Goal: Information Seeking & Learning: Learn about a topic

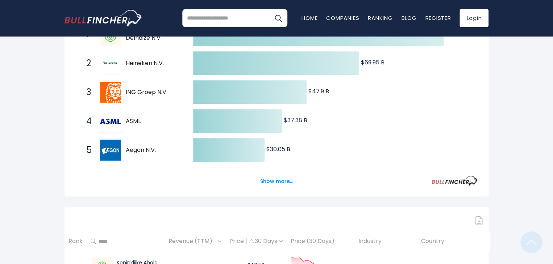
scroll to position [181, 0]
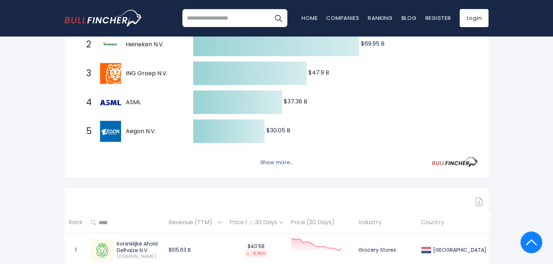
click at [281, 163] on button "Show more..." at bounding box center [277, 163] width 42 height 12
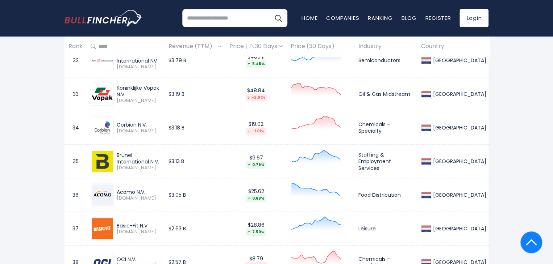
scroll to position [0, 0]
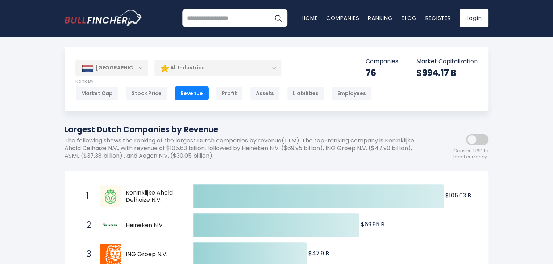
click at [483, 145] on span at bounding box center [477, 139] width 22 height 11
click at [270, 70] on div "All Industries" at bounding box center [217, 68] width 127 height 17
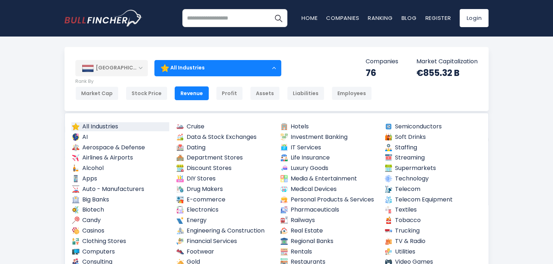
click at [271, 68] on div "All Industries" at bounding box center [217, 68] width 127 height 17
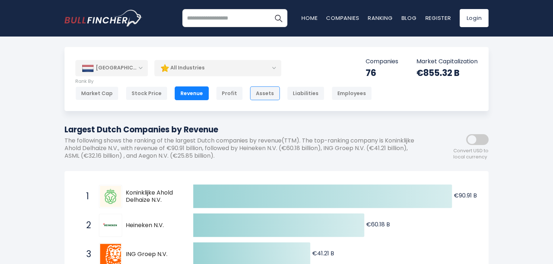
click at [262, 93] on div "Assets" at bounding box center [265, 94] width 30 height 14
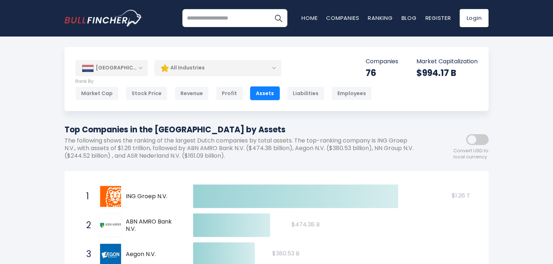
click at [479, 139] on span at bounding box center [477, 139] width 22 height 11
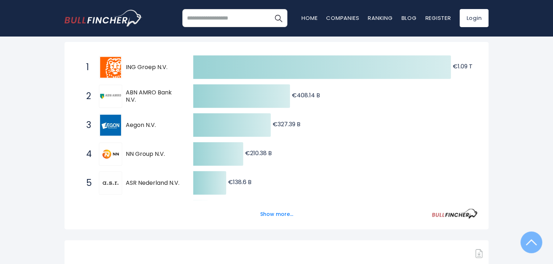
scroll to position [145, 0]
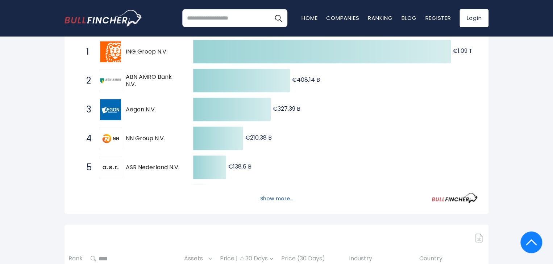
click at [271, 202] on button "Show more..." at bounding box center [277, 199] width 42 height 12
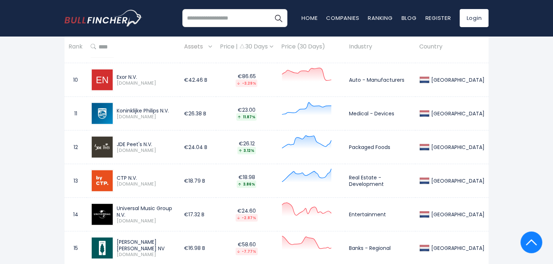
scroll to position [797, 0]
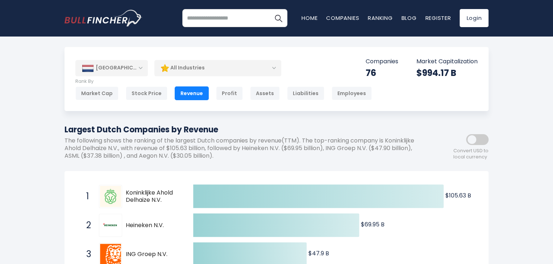
click at [187, 91] on div "Revenue" at bounding box center [192, 94] width 34 height 14
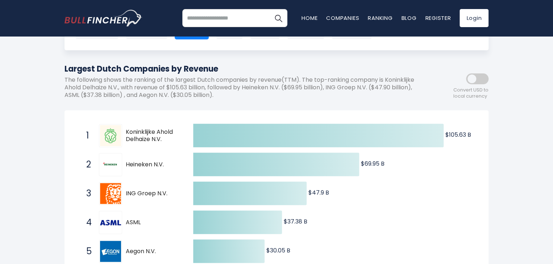
scroll to position [72, 0]
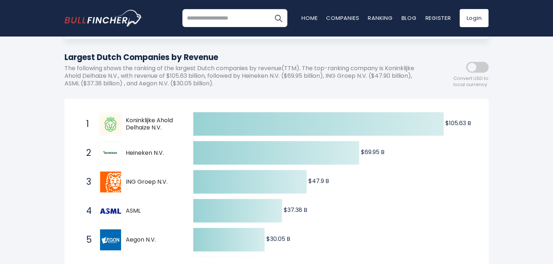
click at [483, 74] on div "Convert USD to local currency" at bounding box center [455, 73] width 65 height 32
click at [484, 67] on span at bounding box center [477, 67] width 22 height 11
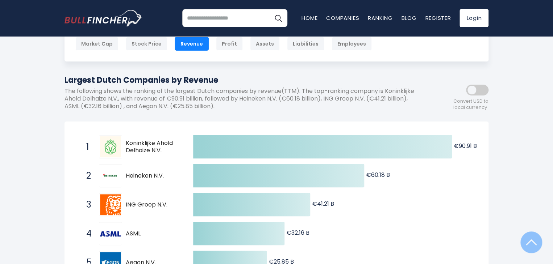
scroll to position [36, 0]
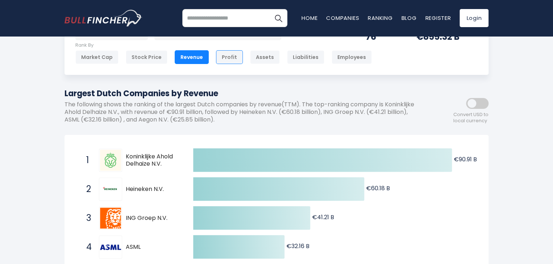
click at [229, 58] on div "Profit" at bounding box center [229, 57] width 27 height 14
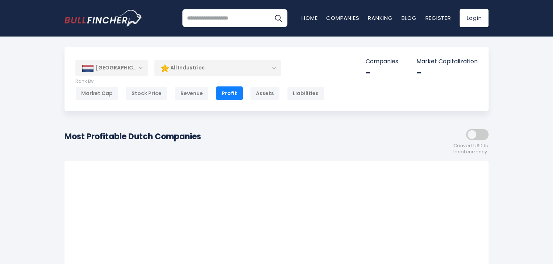
click at [485, 137] on span at bounding box center [477, 134] width 22 height 11
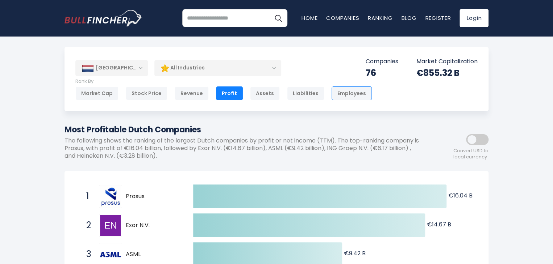
click at [347, 93] on div "Employees" at bounding box center [351, 94] width 40 height 14
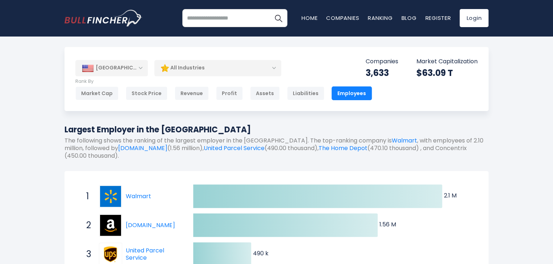
click at [135, 70] on div "[GEOGRAPHIC_DATA]" at bounding box center [111, 68] width 72 height 16
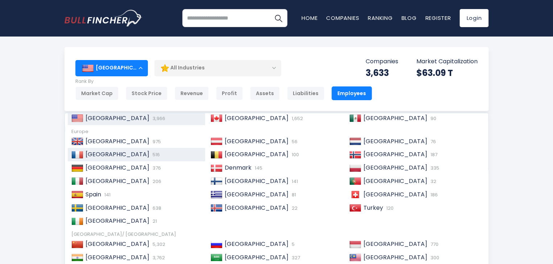
scroll to position [36, 0]
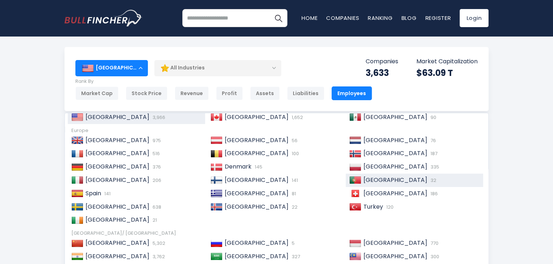
click at [366, 178] on span "[GEOGRAPHIC_DATA]" at bounding box center [395, 180] width 64 height 8
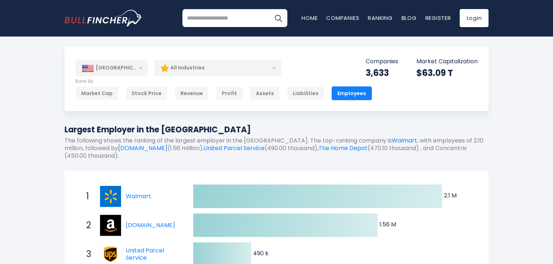
click at [122, 70] on div "[GEOGRAPHIC_DATA]" at bounding box center [111, 68] width 72 height 16
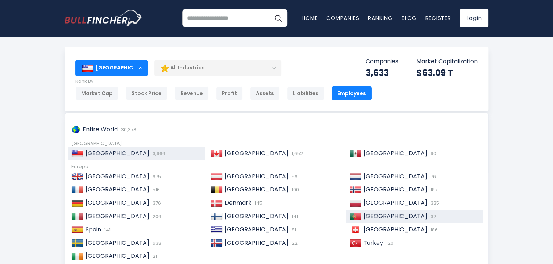
click at [351, 213] on div "Portugal 32" at bounding box center [414, 216] width 137 height 13
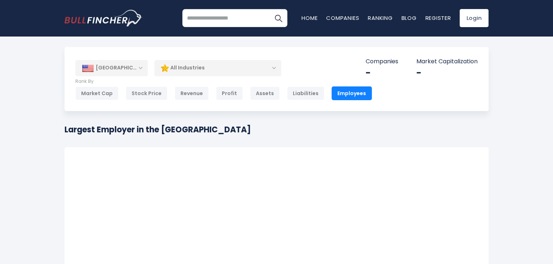
click at [139, 69] on div "[GEOGRAPHIC_DATA]" at bounding box center [111, 68] width 72 height 16
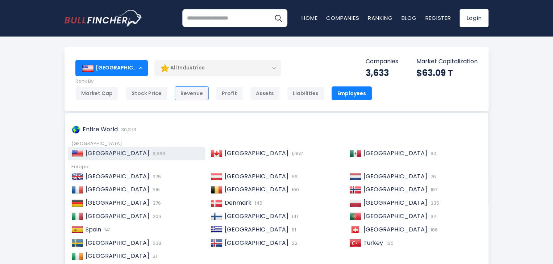
click at [191, 96] on div "Revenue" at bounding box center [192, 94] width 34 height 14
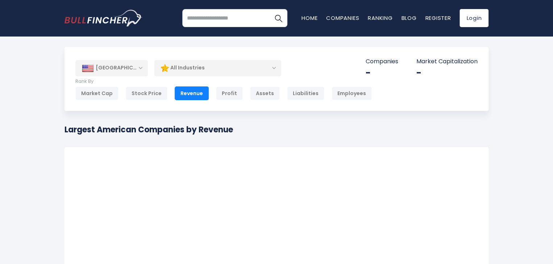
click at [139, 68] on div "[GEOGRAPHIC_DATA]" at bounding box center [111, 68] width 72 height 16
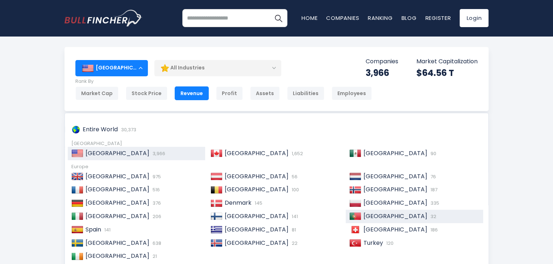
click at [373, 214] on span "[GEOGRAPHIC_DATA]" at bounding box center [395, 216] width 64 height 8
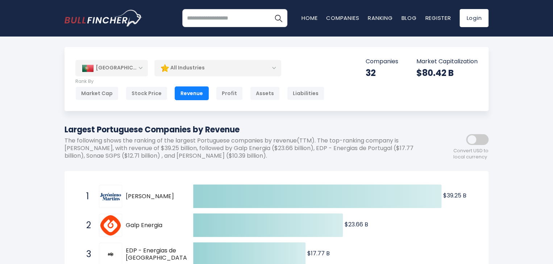
click at [487, 141] on span at bounding box center [477, 139] width 22 height 11
click at [131, 69] on div "[GEOGRAPHIC_DATA]" at bounding box center [111, 68] width 72 height 16
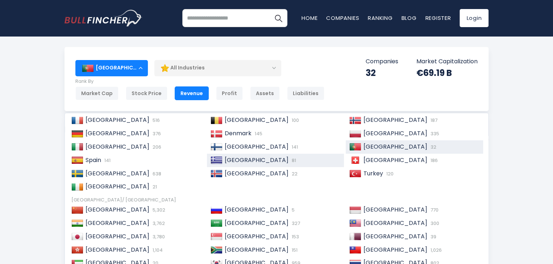
scroll to position [72, 0]
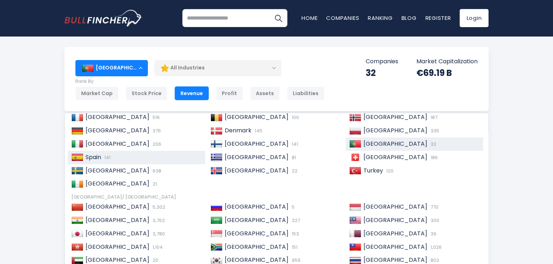
click at [104, 157] on span "141" at bounding box center [107, 157] width 8 height 7
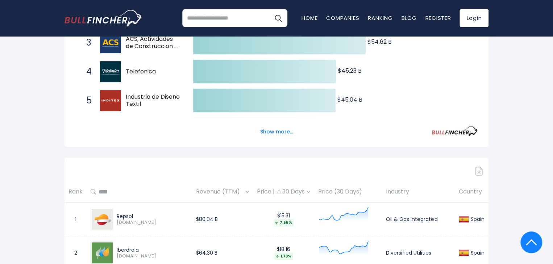
scroll to position [47, 0]
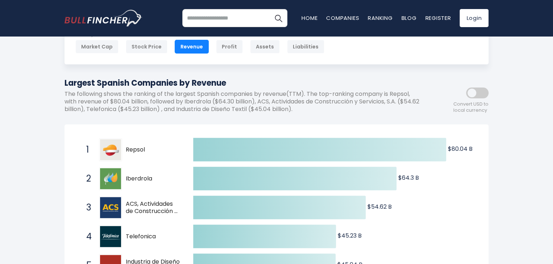
click at [483, 99] on div "Convert USD to local currency" at bounding box center [455, 98] width 65 height 32
click at [483, 98] on div "Convert USD to local currency" at bounding box center [455, 98] width 65 height 32
click at [483, 95] on span at bounding box center [477, 93] width 22 height 11
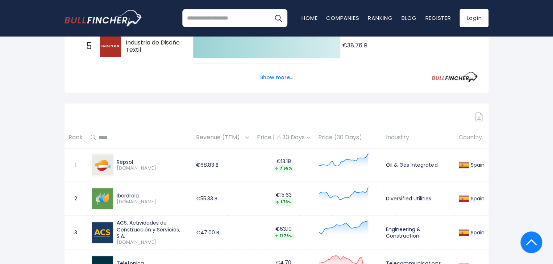
scroll to position [0, 0]
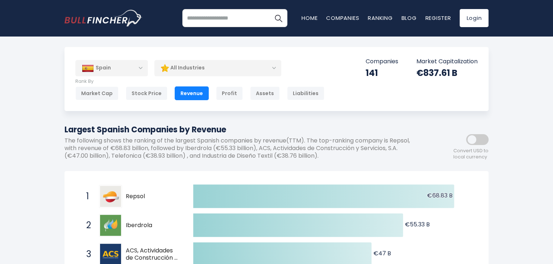
click at [136, 68] on div "Spain" at bounding box center [111, 68] width 72 height 16
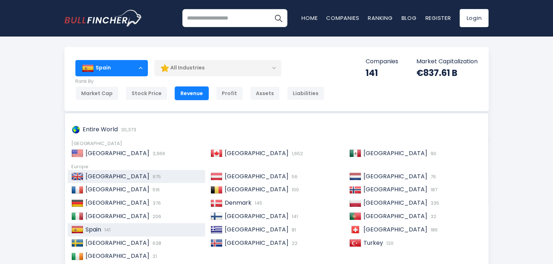
click at [120, 175] on span "[GEOGRAPHIC_DATA]" at bounding box center [117, 176] width 64 height 8
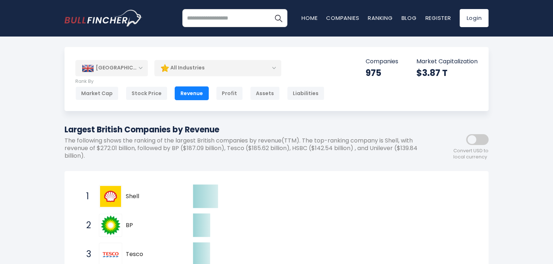
click at [484, 130] on div "Convert USD to local currency" at bounding box center [455, 145] width 65 height 32
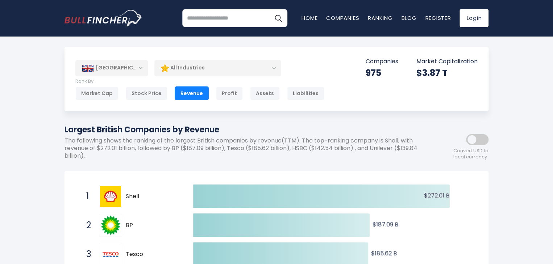
click at [479, 141] on span at bounding box center [477, 139] width 22 height 11
click at [125, 69] on div "[GEOGRAPHIC_DATA]" at bounding box center [111, 68] width 72 height 16
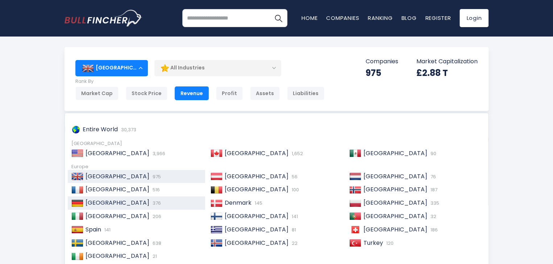
click at [113, 197] on div "Germany 376" at bounding box center [136, 203] width 137 height 13
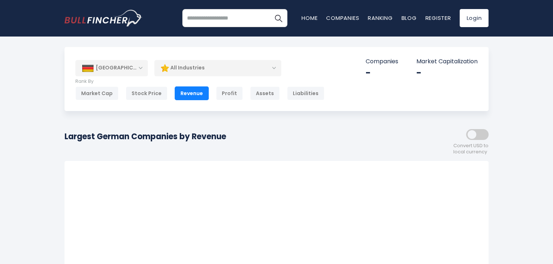
click at [480, 137] on span at bounding box center [477, 134] width 22 height 11
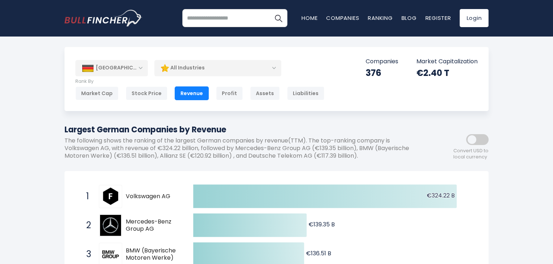
click at [127, 64] on div "Germany" at bounding box center [111, 68] width 72 height 16
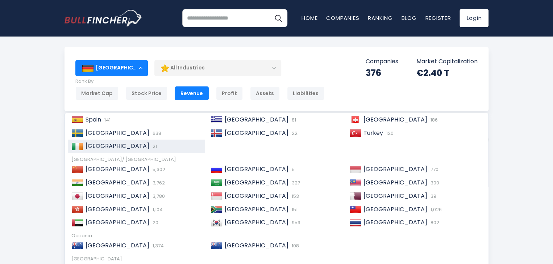
scroll to position [110, 0]
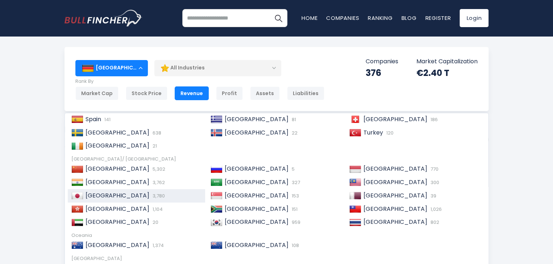
click at [151, 193] on span "3,780" at bounding box center [158, 196] width 14 height 7
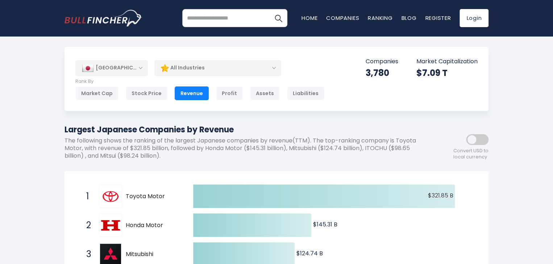
click at [129, 71] on div "[GEOGRAPHIC_DATA]" at bounding box center [111, 68] width 72 height 16
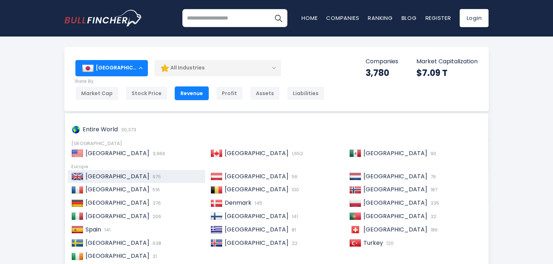
click at [126, 174] on span "[GEOGRAPHIC_DATA]" at bounding box center [117, 176] width 64 height 8
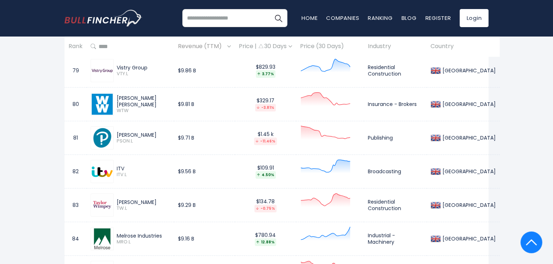
scroll to position [2985, 0]
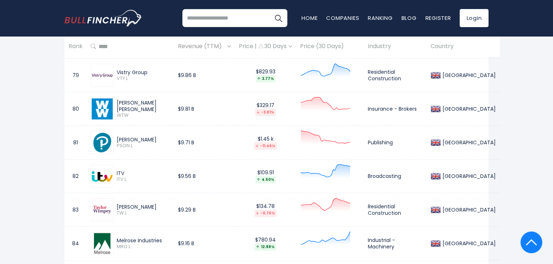
click at [222, 19] on input "search" at bounding box center [234, 18] width 105 height 18
type input "***"
click at [279, 17] on img "Search" at bounding box center [277, 17] width 9 height 9
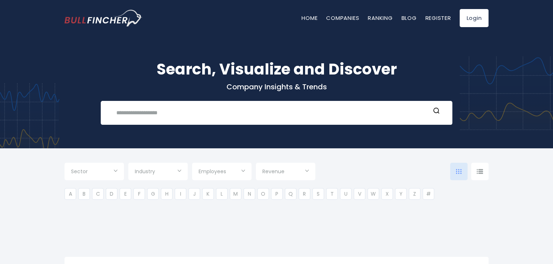
type input "***"
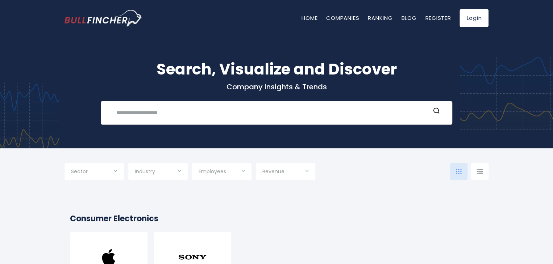
click at [200, 109] on input "text" at bounding box center [271, 112] width 318 height 13
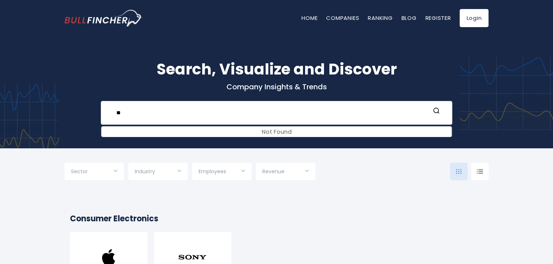
type input "*"
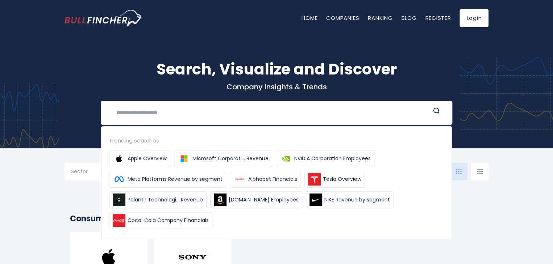
click at [102, 23] on img "Go to homepage" at bounding box center [103, 18] width 78 height 17
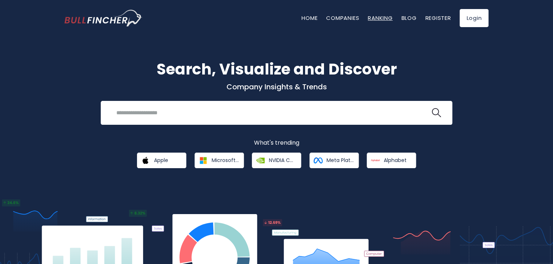
click at [386, 18] on link "Ranking" at bounding box center [380, 18] width 25 height 8
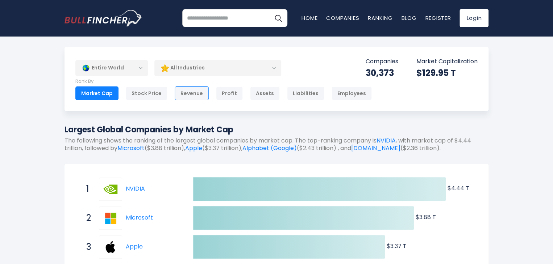
click at [193, 94] on div "Revenue" at bounding box center [192, 94] width 34 height 14
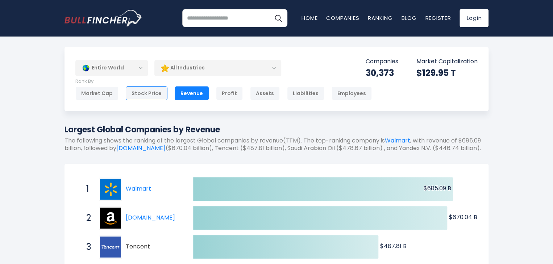
click at [151, 94] on div "Stock Price" at bounding box center [147, 94] width 42 height 14
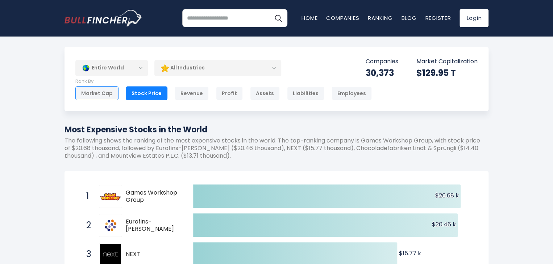
click at [97, 96] on div "Market Cap" at bounding box center [96, 94] width 43 height 14
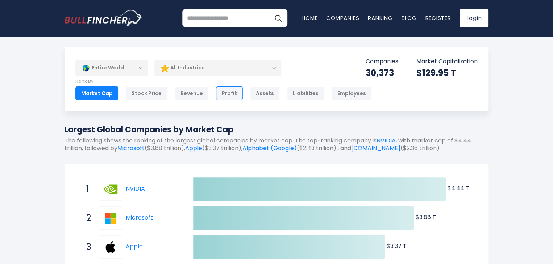
click at [229, 93] on div "Profit" at bounding box center [229, 94] width 27 height 14
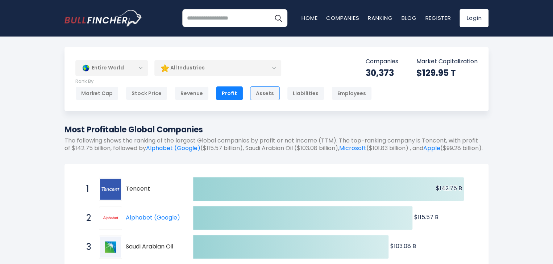
click at [254, 94] on div "Assets" at bounding box center [265, 94] width 30 height 14
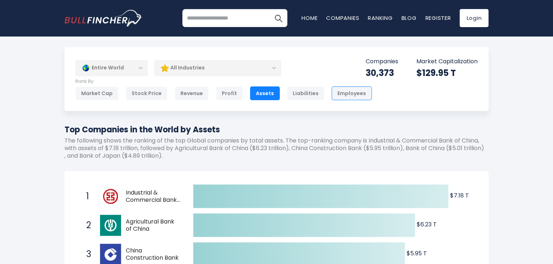
click at [347, 93] on div "Employees" at bounding box center [351, 94] width 40 height 14
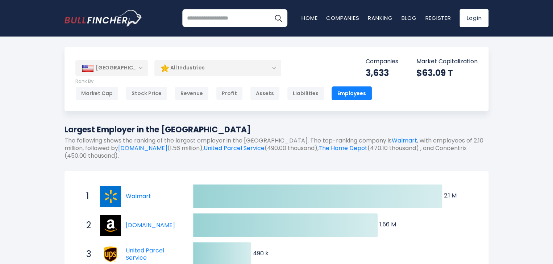
click at [135, 67] on div "[GEOGRAPHIC_DATA]" at bounding box center [111, 68] width 72 height 16
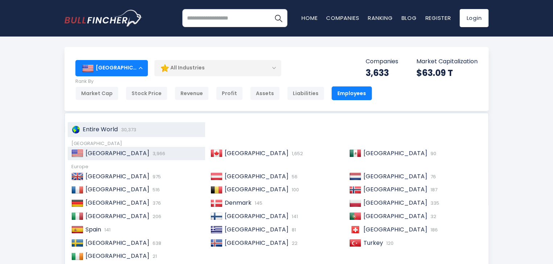
click at [103, 128] on span "Entire World" at bounding box center [100, 129] width 35 height 8
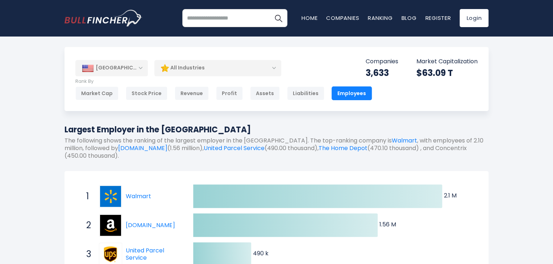
click at [290, 88] on div "Liabilities" at bounding box center [305, 94] width 37 height 14
